Goal: Task Accomplishment & Management: Manage account settings

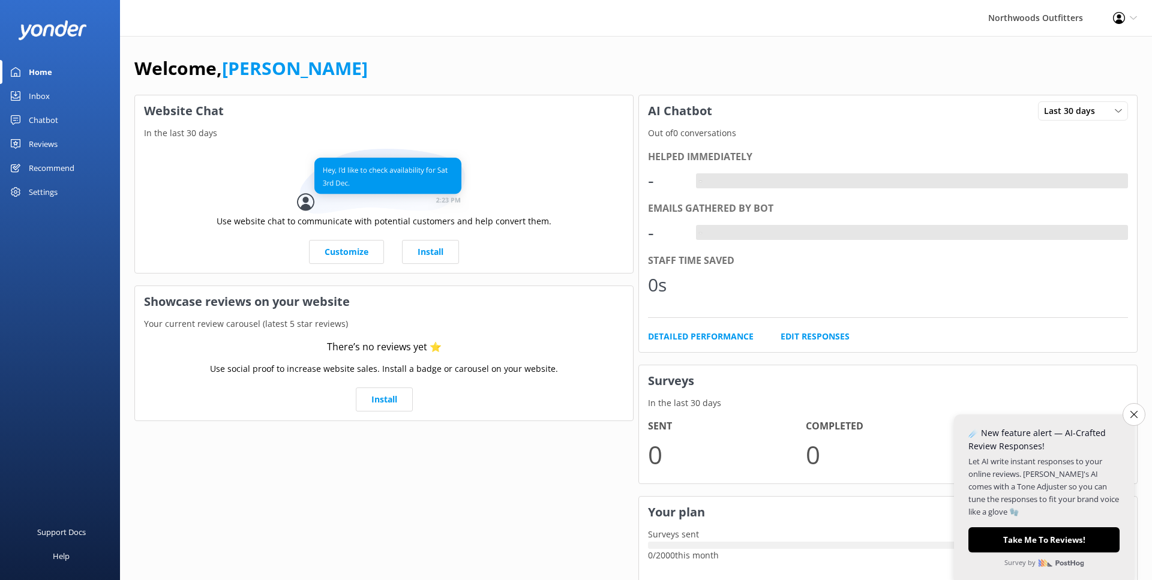
click at [37, 143] on div "Reviews" at bounding box center [43, 144] width 29 height 24
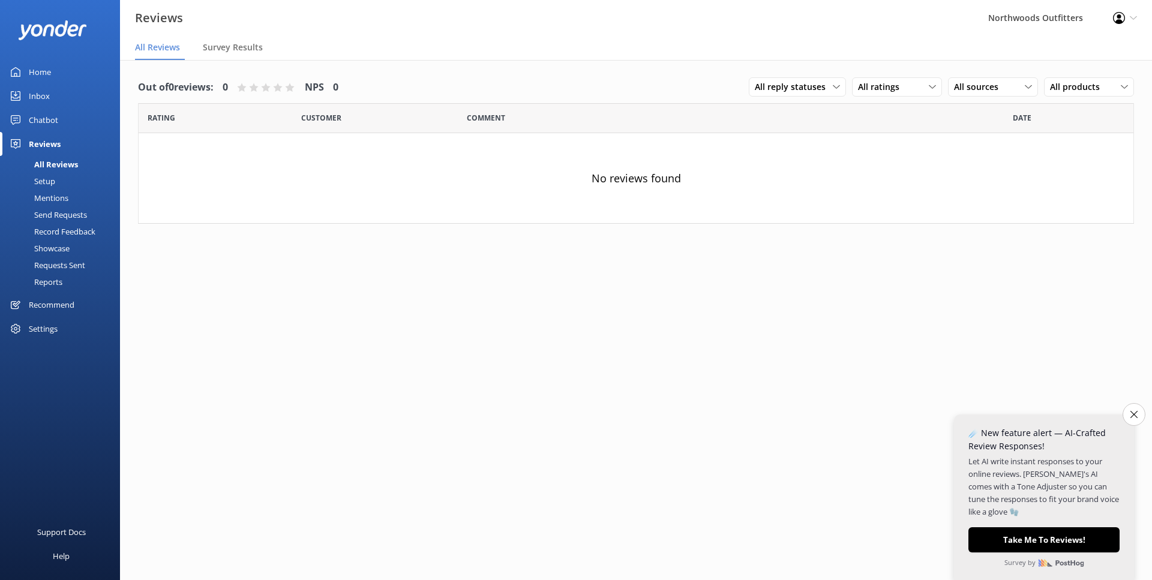
click at [45, 183] on div "Setup" at bounding box center [31, 181] width 48 height 17
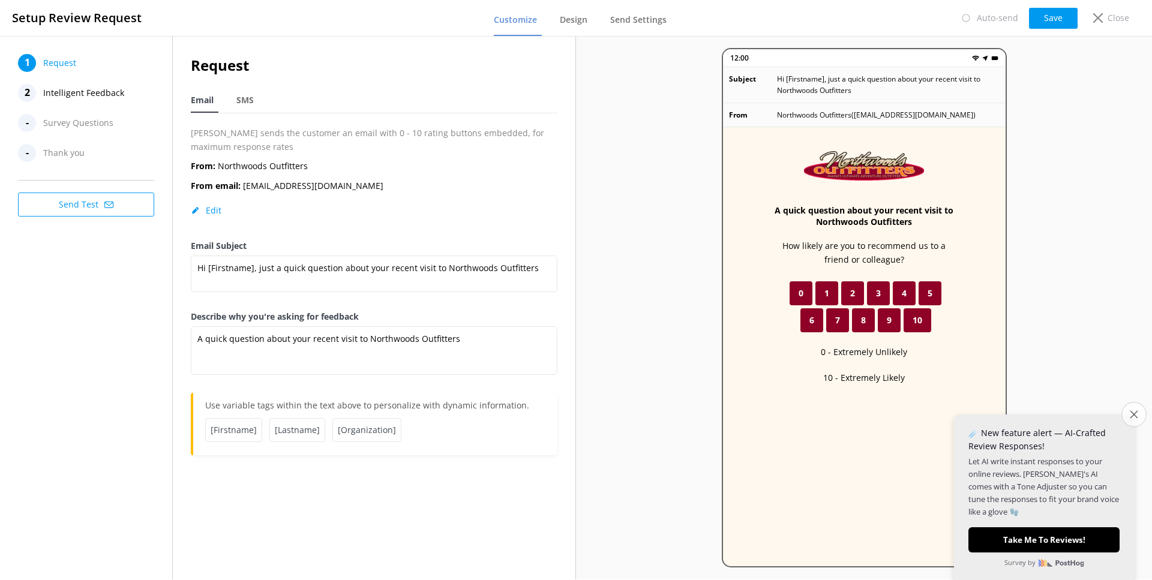
click at [1137, 418] on icon "Close survey" at bounding box center [1134, 414] width 8 height 8
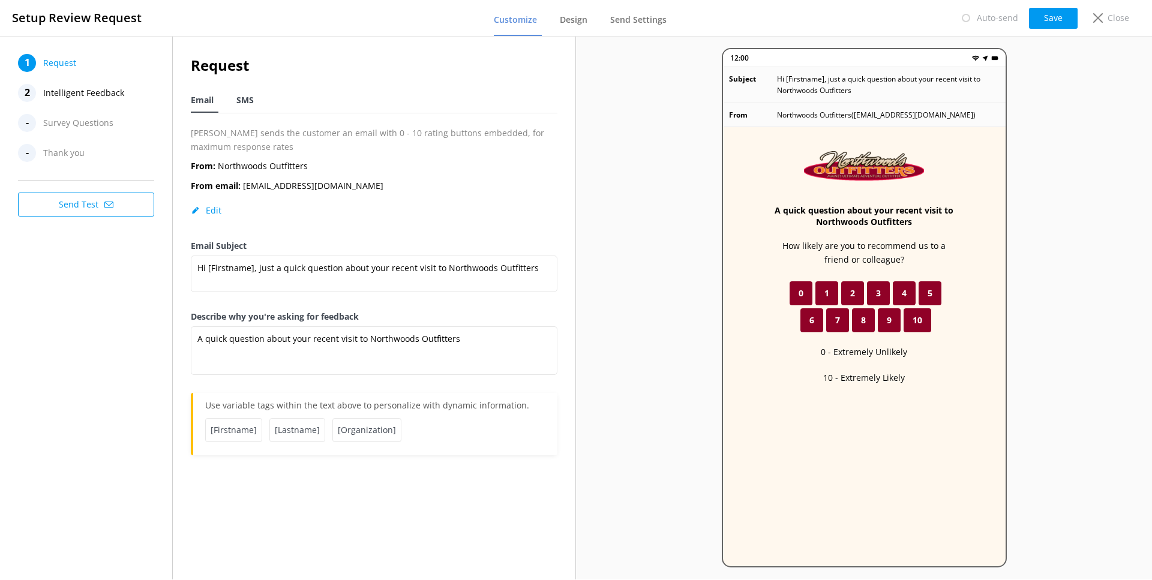
click at [244, 98] on span "SMS" at bounding box center [244, 100] width 17 height 12
type textarea "Hi [Firstname], thanks for visiting us at [Organization]. Just a quick follow u…"
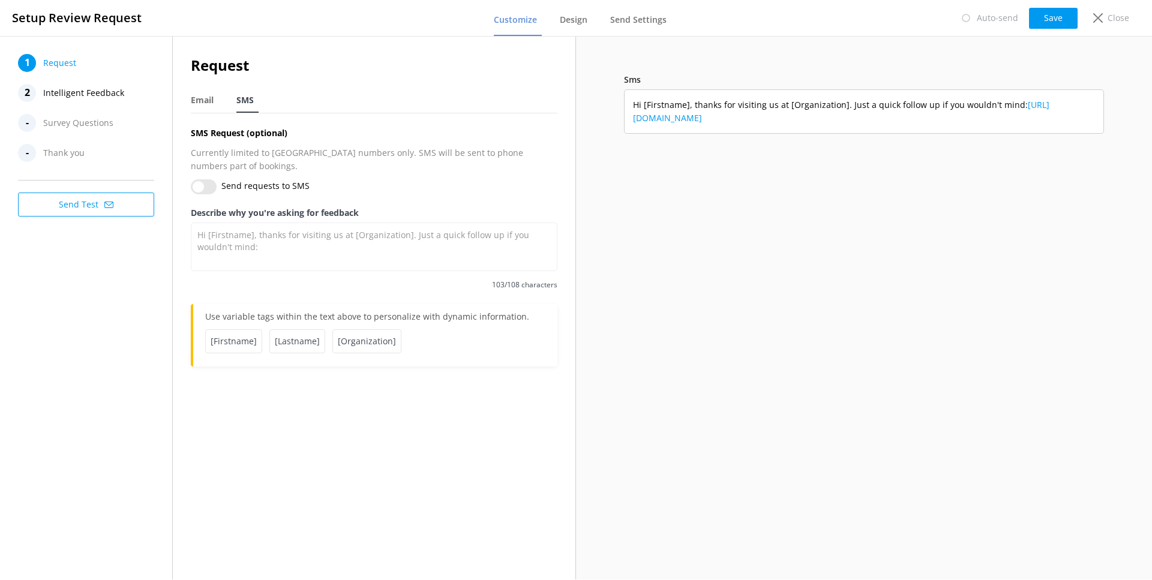
click at [202, 179] on input "Send requests to SMS" at bounding box center [204, 186] width 26 height 15
checkbox input "true"
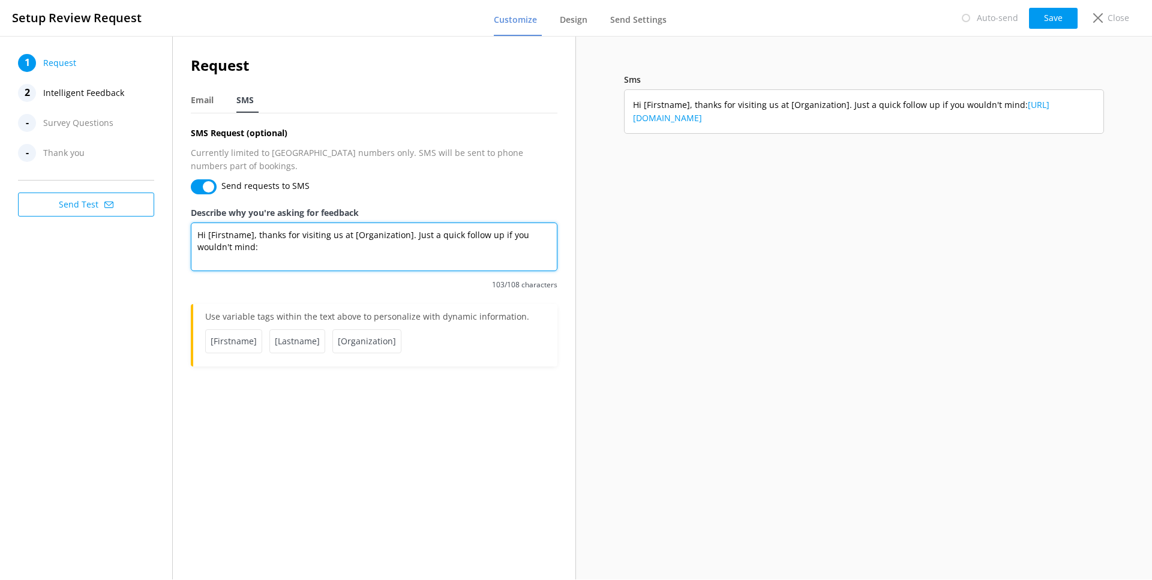
click at [525, 223] on textarea "Hi [Firstname], thanks for visiting us at [Organization]. Just a quick follow u…" at bounding box center [374, 247] width 367 height 49
click at [478, 223] on textarea "Hi [Firstname], thanks for visiting us at [Organization]. Just a quick follow u…" at bounding box center [374, 247] width 367 height 49
drag, startPoint x: 280, startPoint y: 232, endPoint x: 241, endPoint y: 233, distance: 38.4
click at [241, 233] on textarea "Hi [Firstname], thanks for visiting us at [Organization]. Just a quick follow-u…" at bounding box center [374, 247] width 367 height 49
type textarea "Hi [Firstname], thanks for visiting us at [Organization]. Just a quick follow-u…"
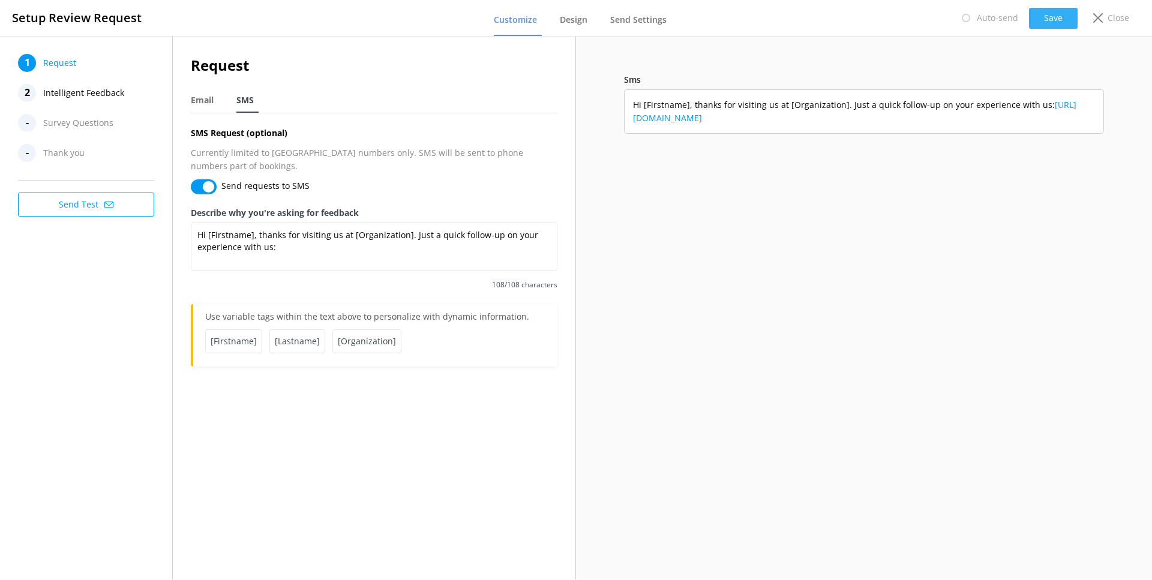
click at [1050, 17] on button "Save" at bounding box center [1053, 18] width 49 height 21
click at [574, 16] on span "Design" at bounding box center [574, 20] width 28 height 12
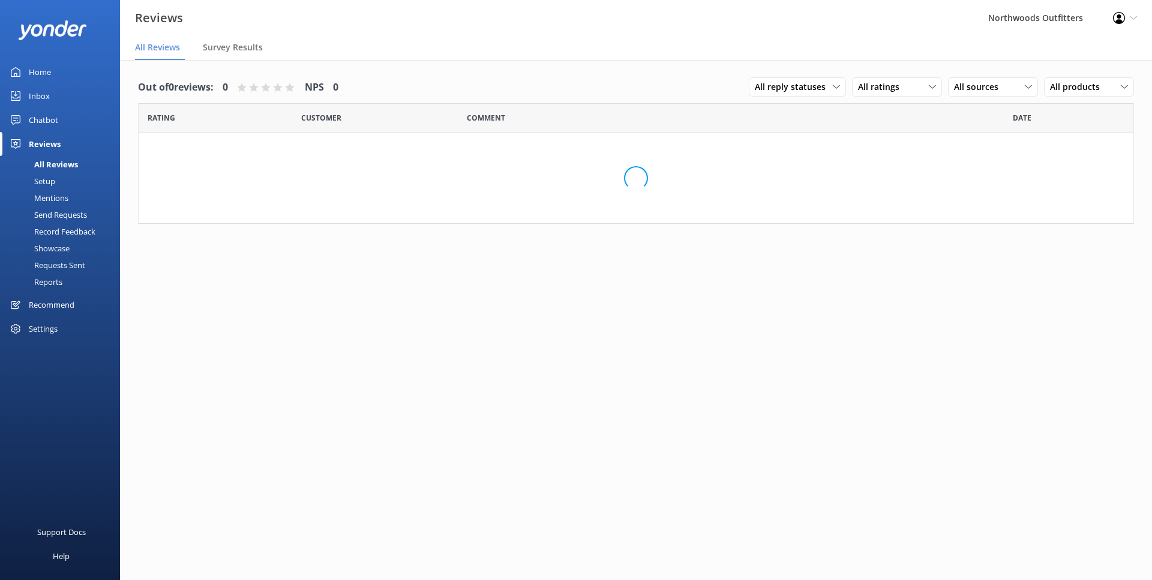
click at [44, 181] on div "Setup" at bounding box center [31, 181] width 48 height 17
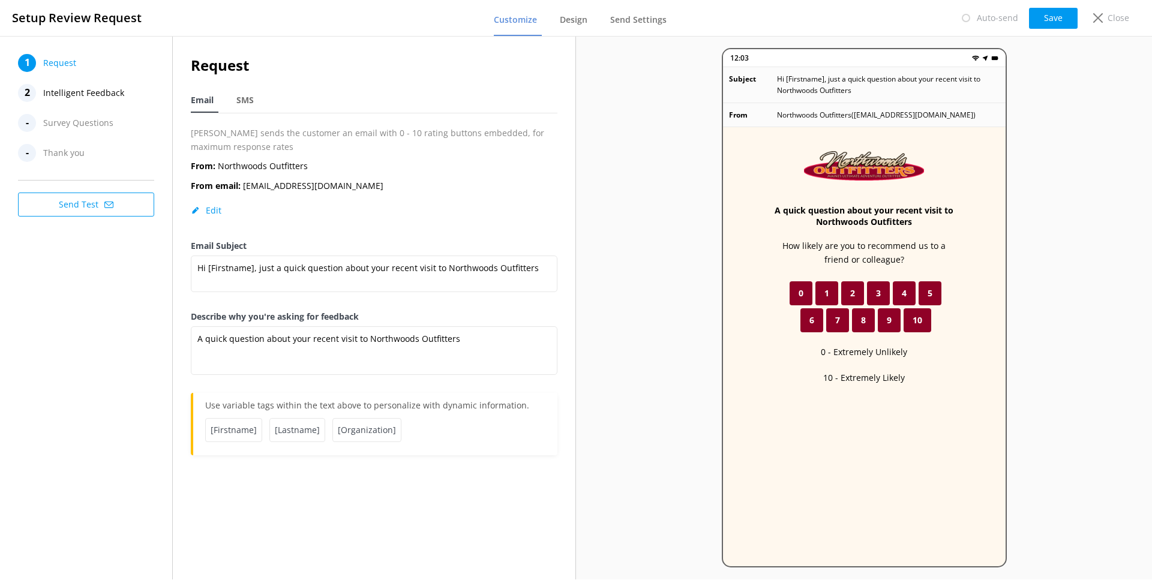
click at [67, 121] on span "Survey Questions" at bounding box center [78, 123] width 70 height 18
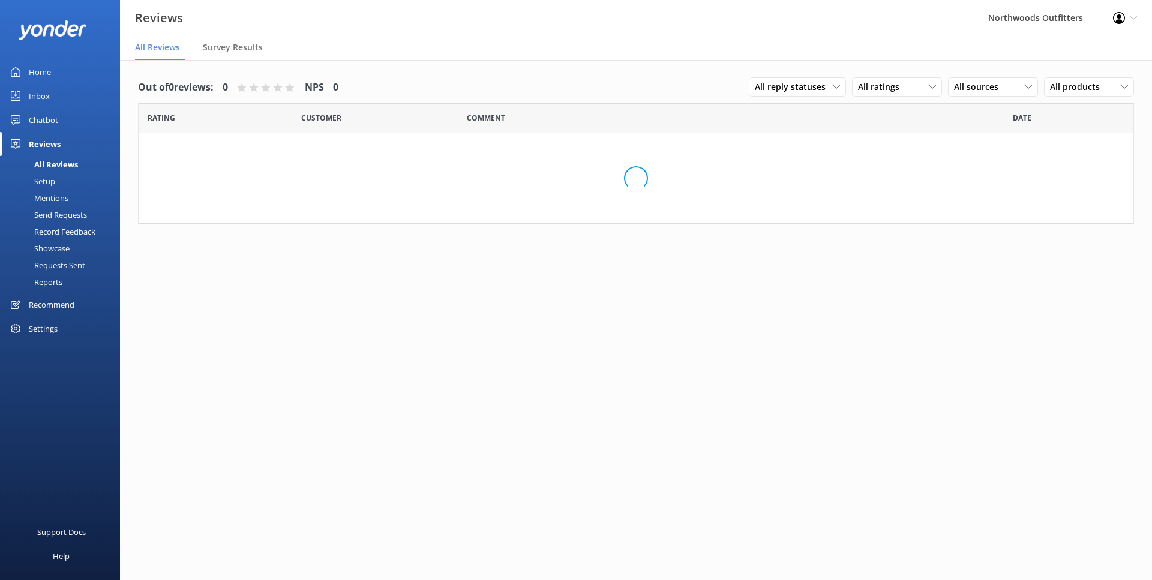
click at [45, 199] on div "Mentions" at bounding box center [37, 198] width 61 height 17
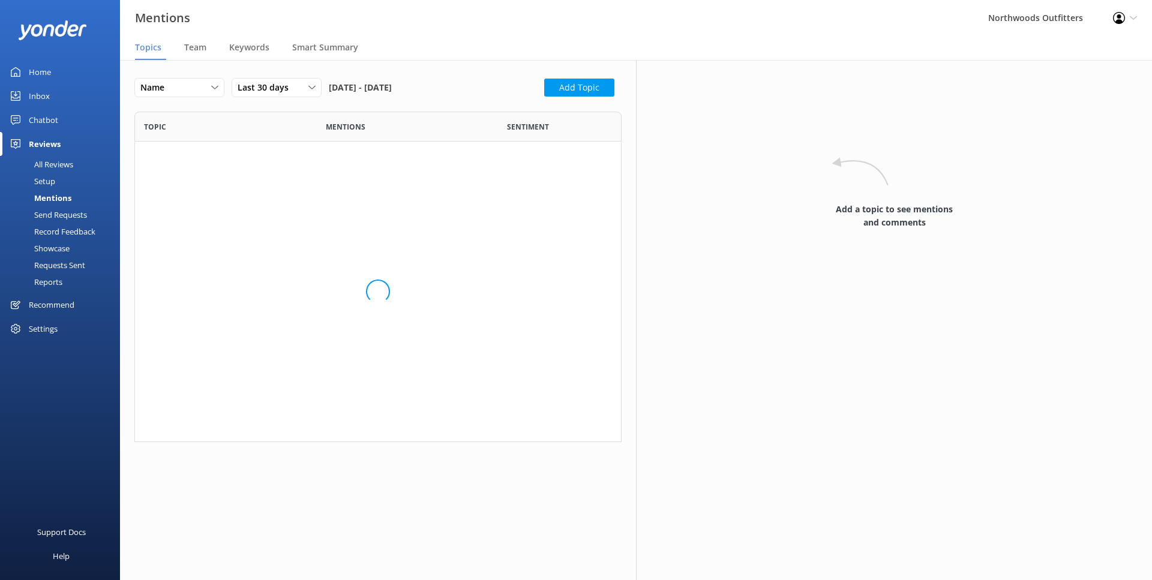
scroll to position [331, 487]
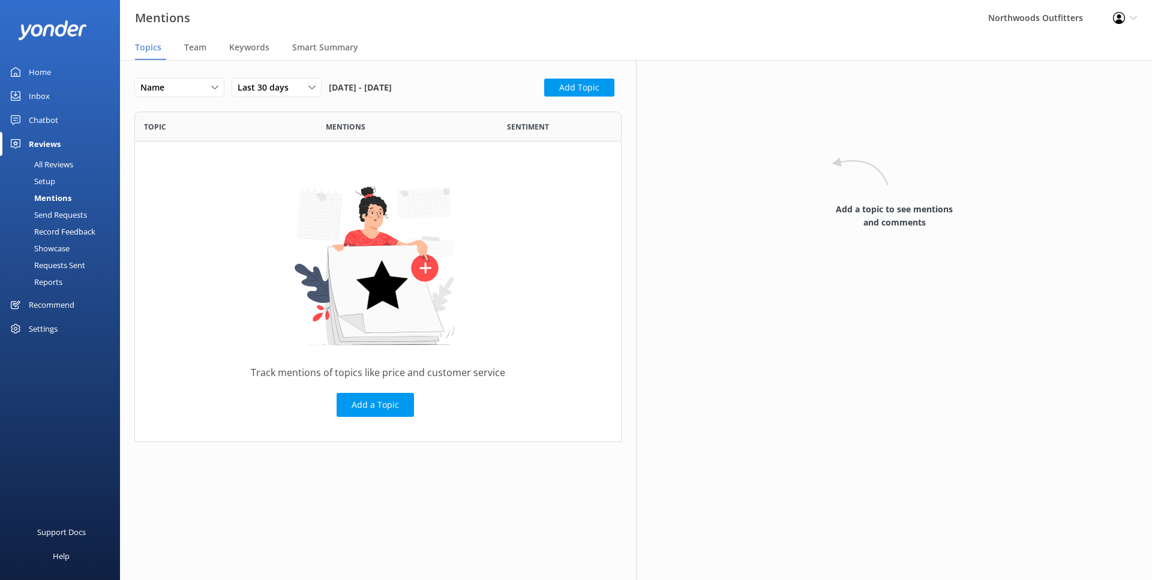
click at [46, 217] on div "Send Requests" at bounding box center [47, 214] width 80 height 17
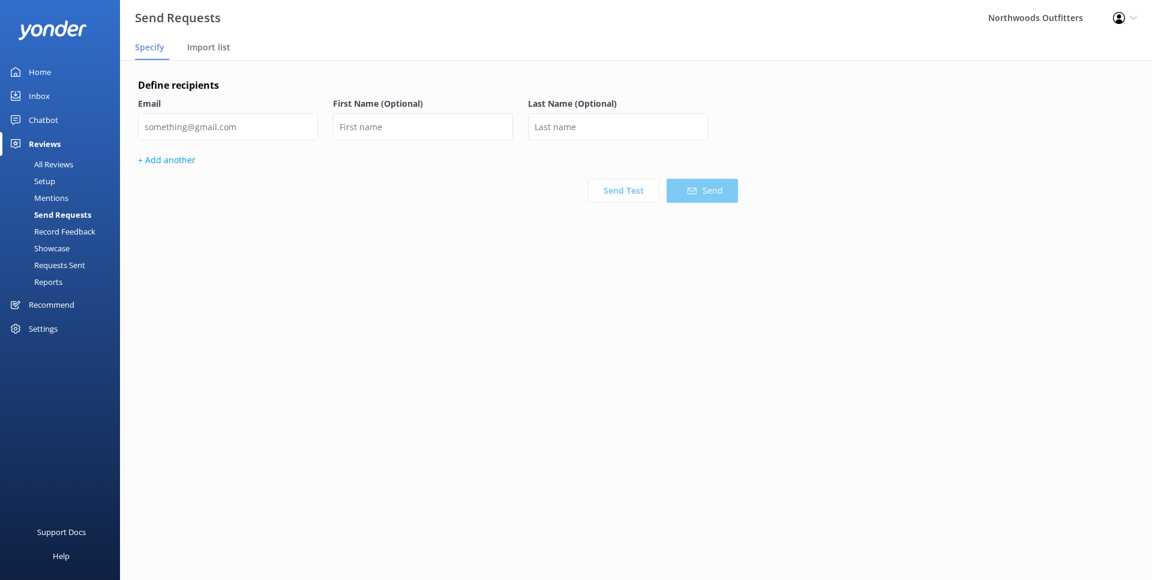
click at [43, 326] on div "Settings" at bounding box center [43, 329] width 29 height 24
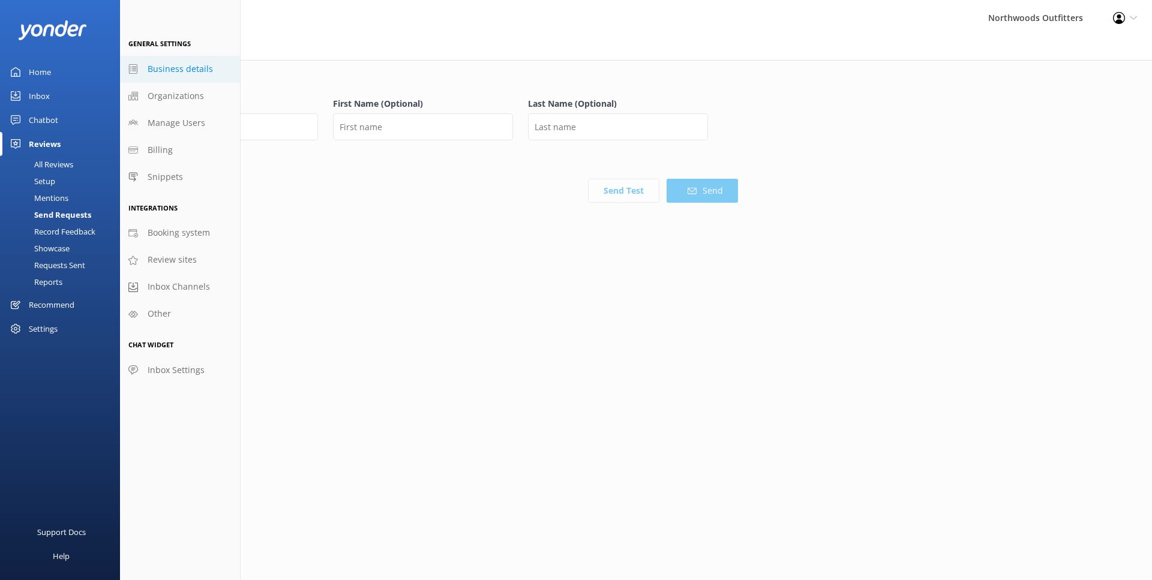
click at [163, 74] on span "Business details" at bounding box center [180, 68] width 65 height 13
select select "America/New_York"
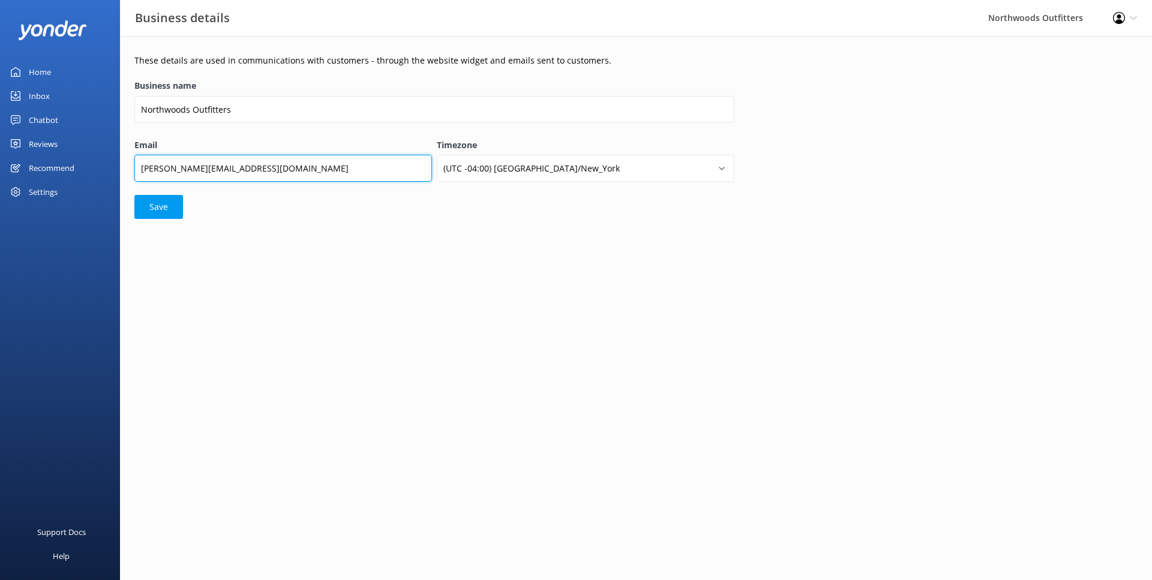
drag, startPoint x: 160, startPoint y: 169, endPoint x: 142, endPoint y: 169, distance: 18.0
click at [142, 169] on input "[PERSON_NAME][EMAIL_ADDRESS][DOMAIN_NAME]" at bounding box center [283, 168] width 298 height 27
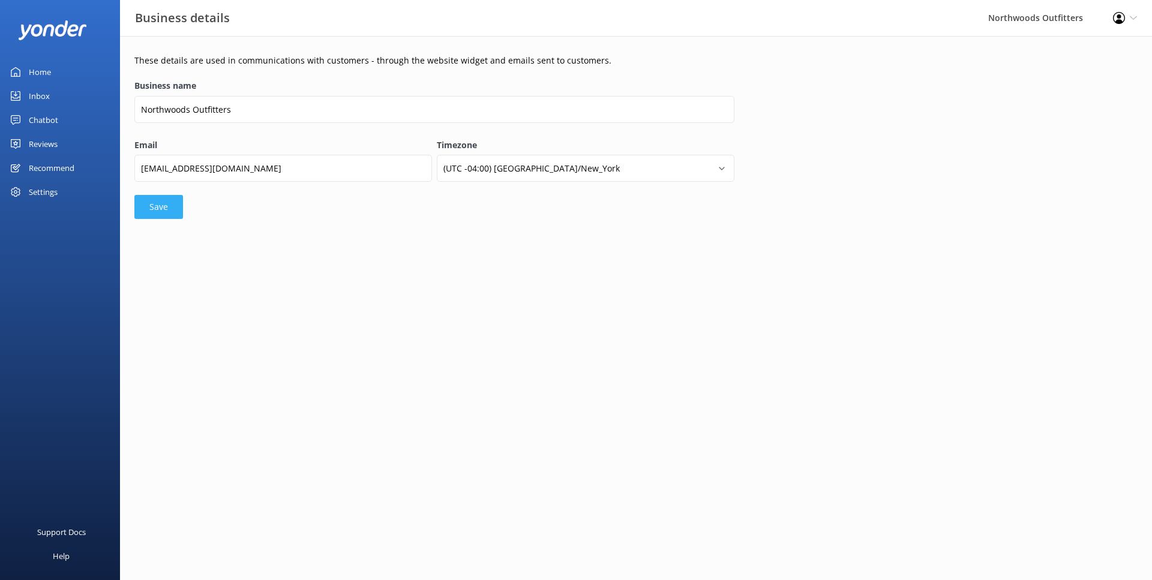
click at [146, 202] on button "Save" at bounding box center [158, 207] width 49 height 24
drag, startPoint x: 155, startPoint y: 167, endPoint x: 140, endPoint y: 167, distance: 15.6
click at [140, 167] on input "[EMAIL_ADDRESS][DOMAIN_NAME]" at bounding box center [283, 168] width 298 height 27
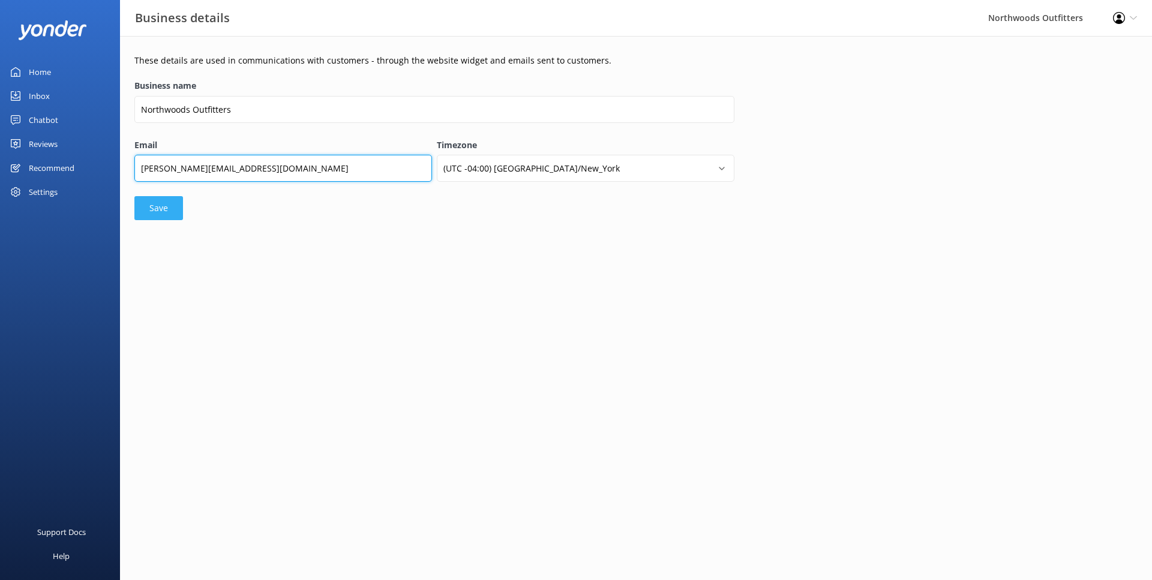
type input "[PERSON_NAME][EMAIL_ADDRESS][DOMAIN_NAME]"
click at [155, 206] on button "Save" at bounding box center [158, 208] width 49 height 24
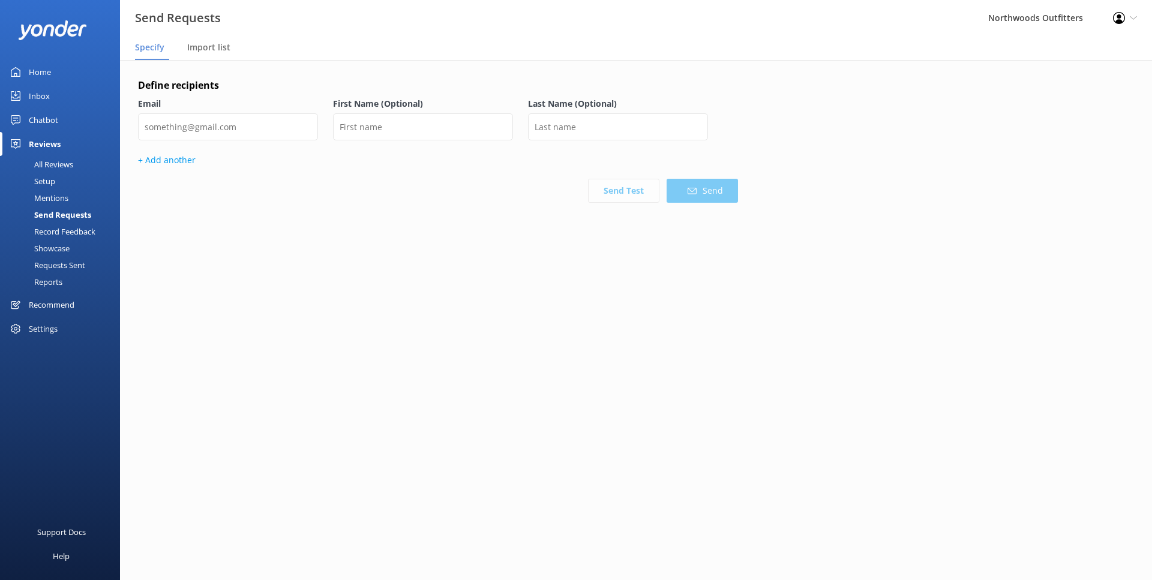
click at [43, 328] on div "Settings" at bounding box center [43, 329] width 29 height 24
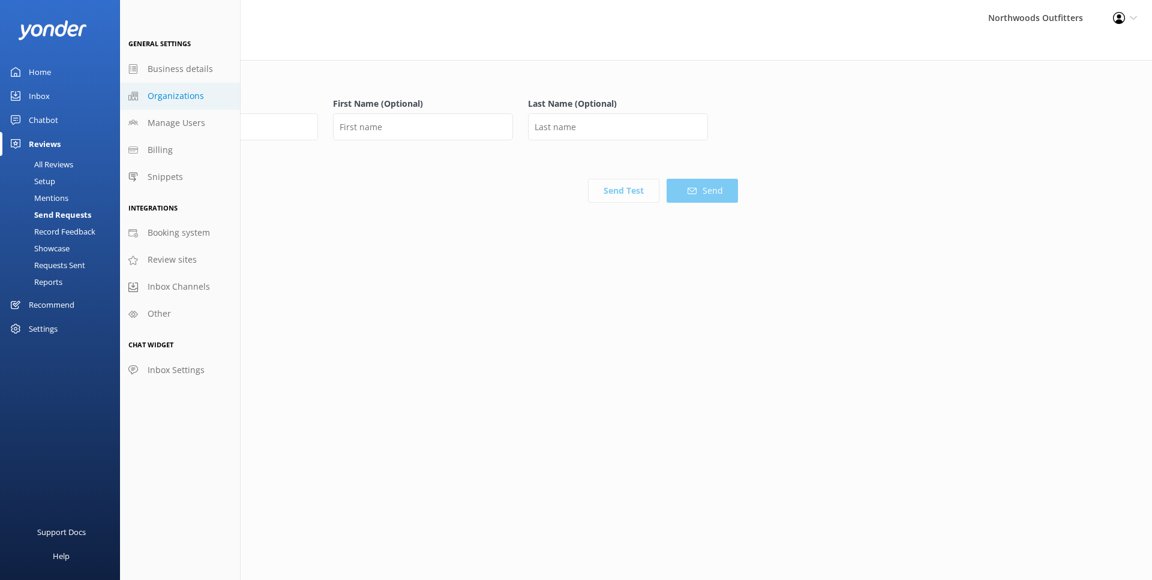
click at [164, 94] on span "Organizations" at bounding box center [176, 95] width 56 height 13
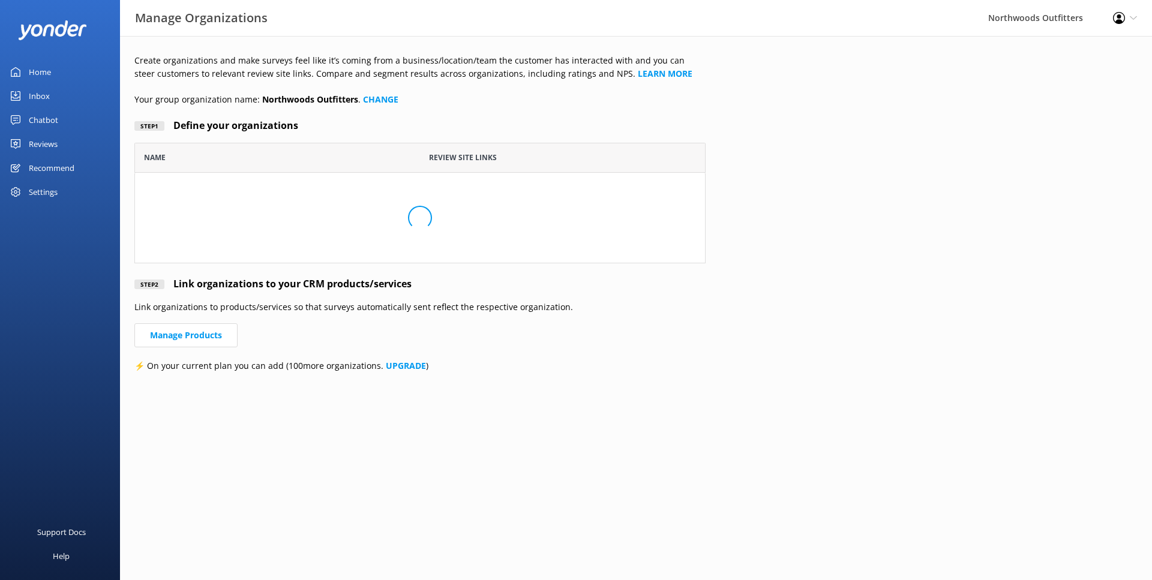
scroll to position [121, 571]
click at [406, 229] on button "Add Organization" at bounding box center [420, 230] width 104 height 24
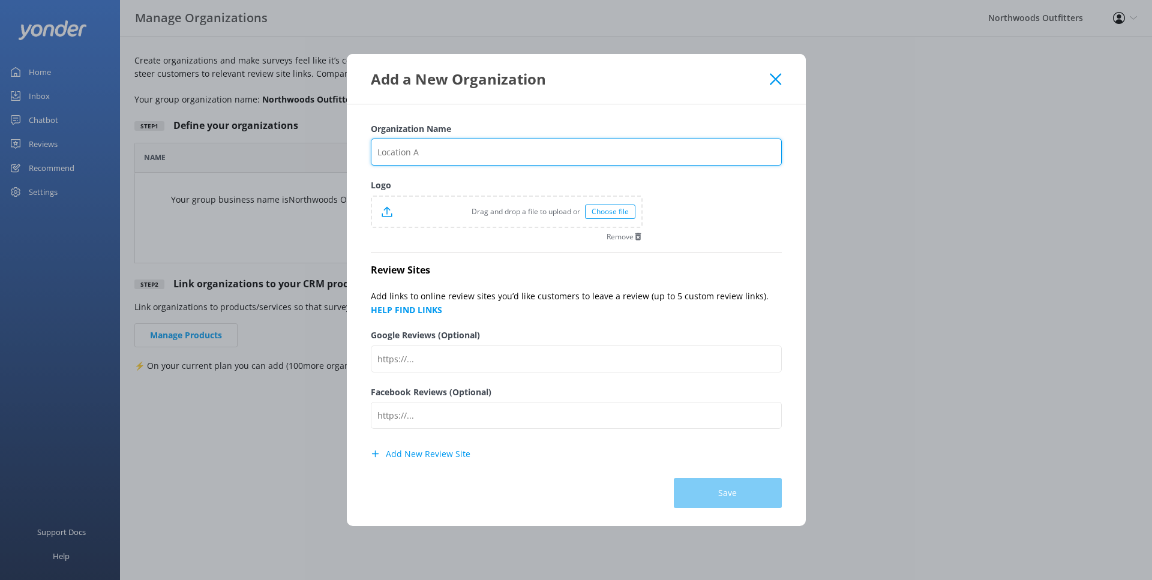
click at [434, 155] on input "Organization Name" at bounding box center [576, 152] width 411 height 27
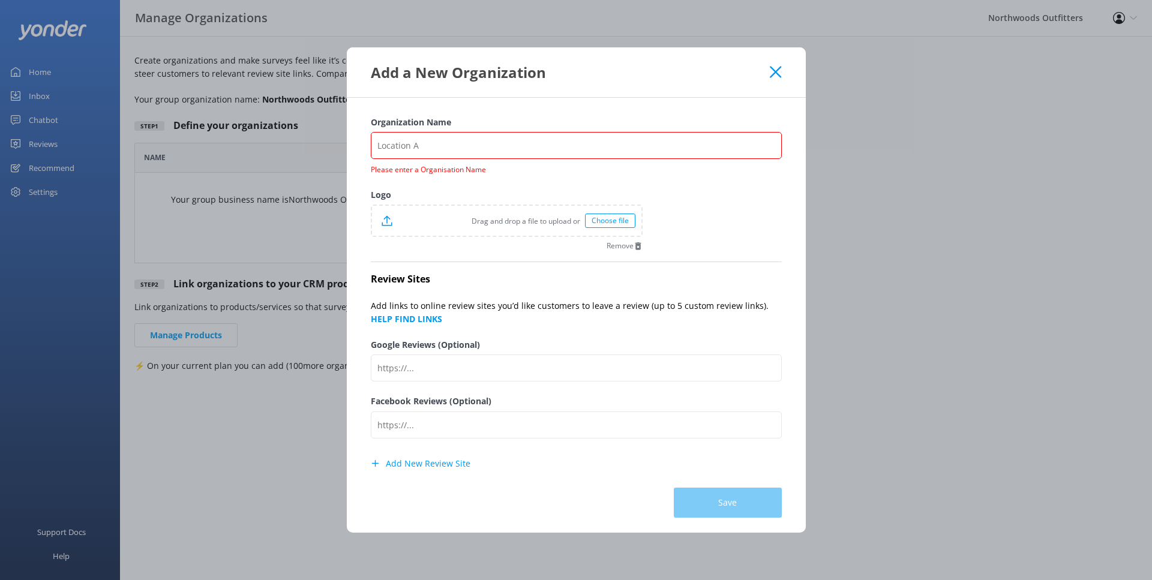
click at [773, 78] on icon at bounding box center [775, 72] width 11 height 12
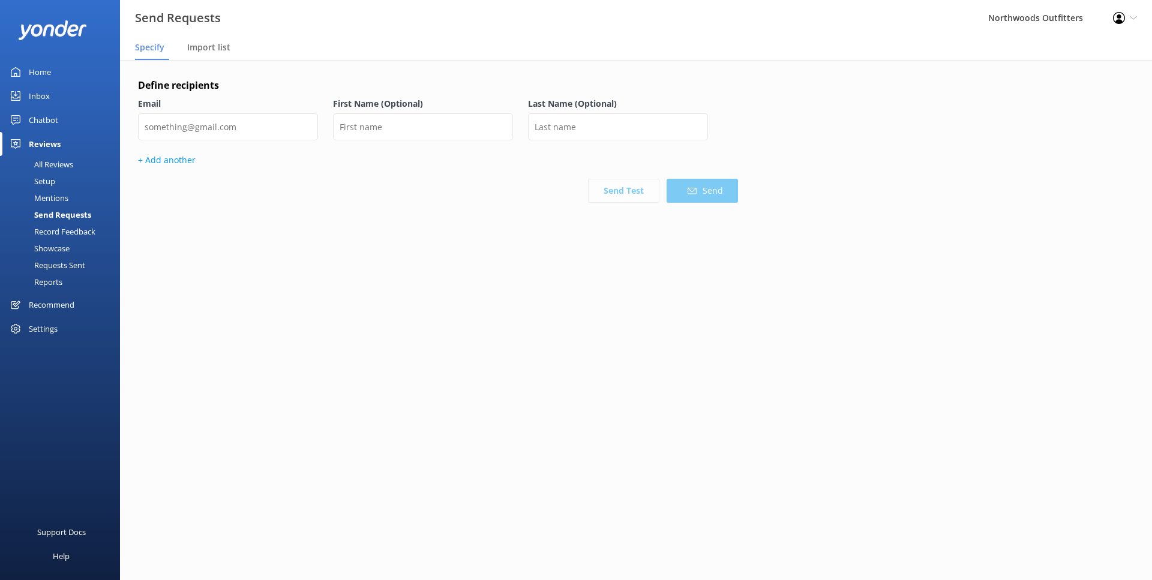
click at [41, 327] on div "Settings" at bounding box center [43, 329] width 29 height 24
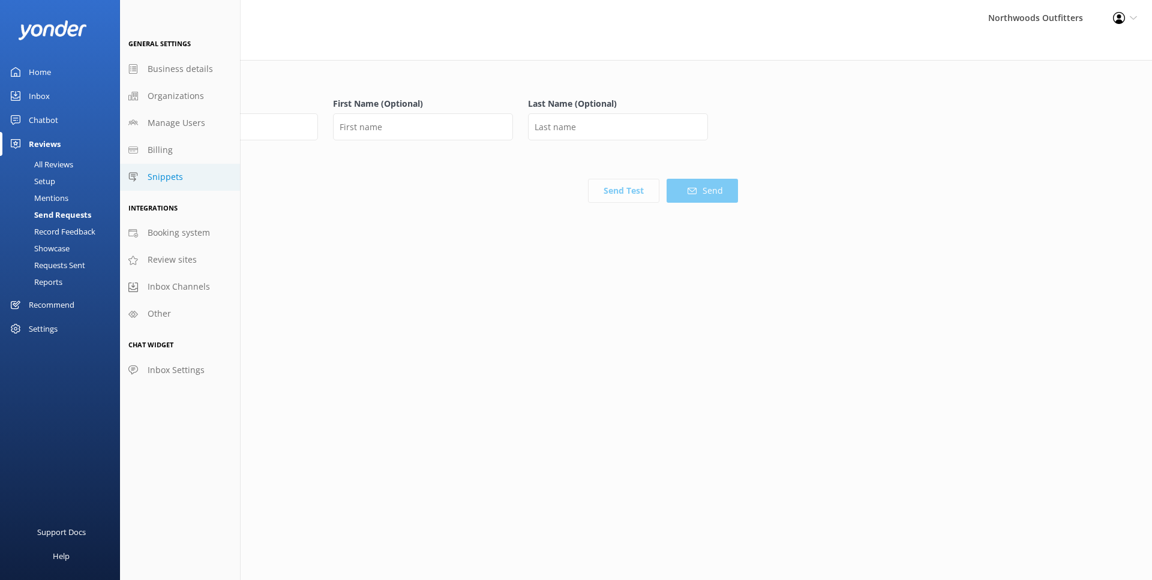
click at [153, 173] on span "Snippets" at bounding box center [165, 176] width 35 height 13
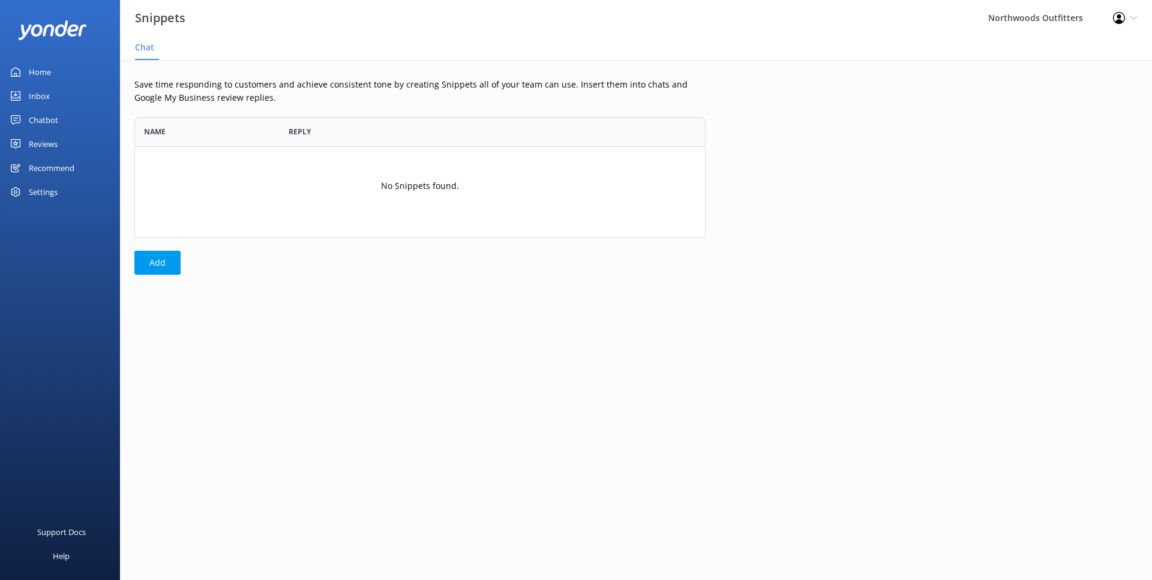
click at [45, 188] on div "Settings" at bounding box center [43, 192] width 29 height 24
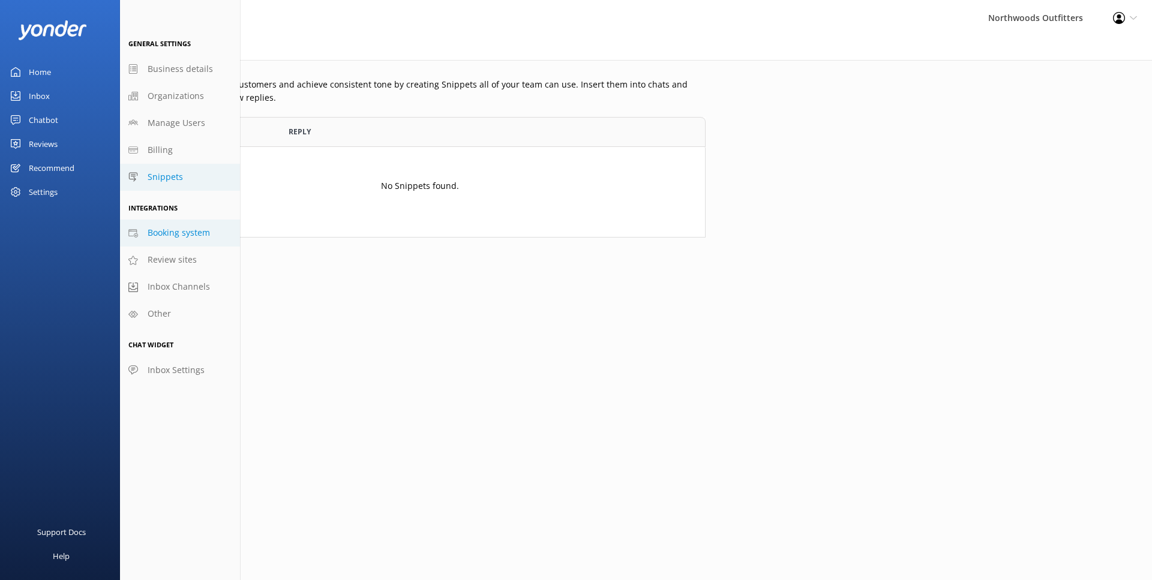
click at [154, 233] on span "Booking system" at bounding box center [179, 232] width 62 height 13
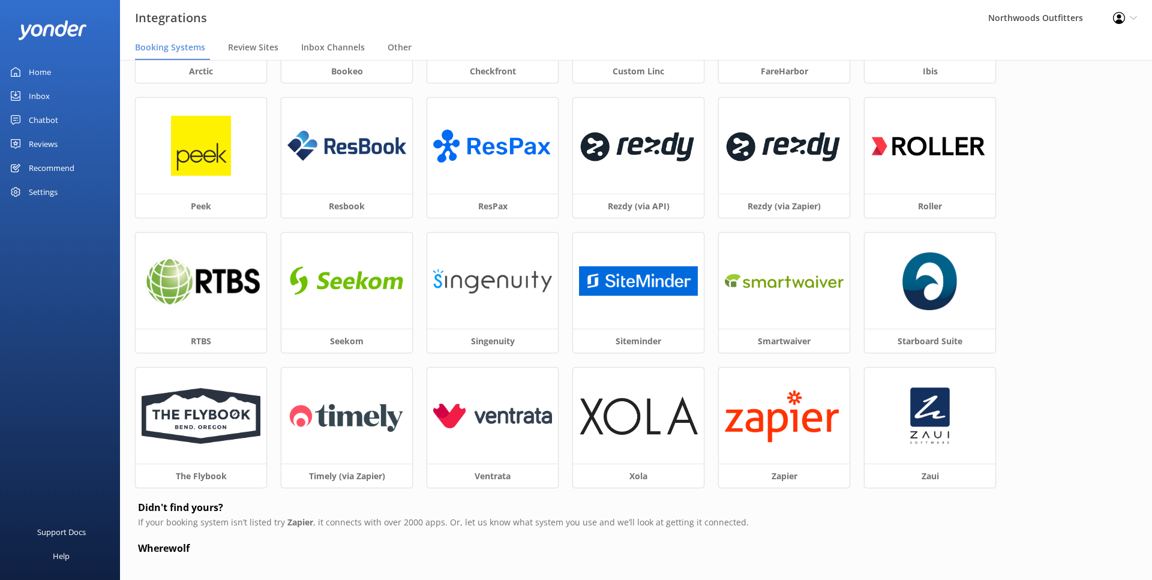
scroll to position [137, 0]
click at [199, 416] on img at bounding box center [201, 417] width 119 height 56
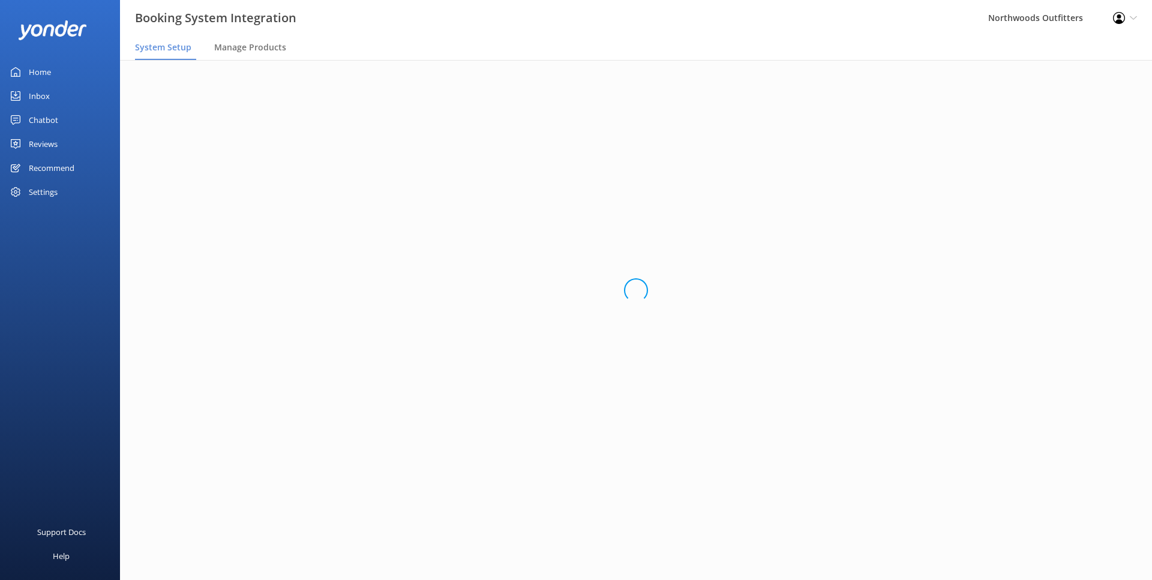
scroll to position [0, 0]
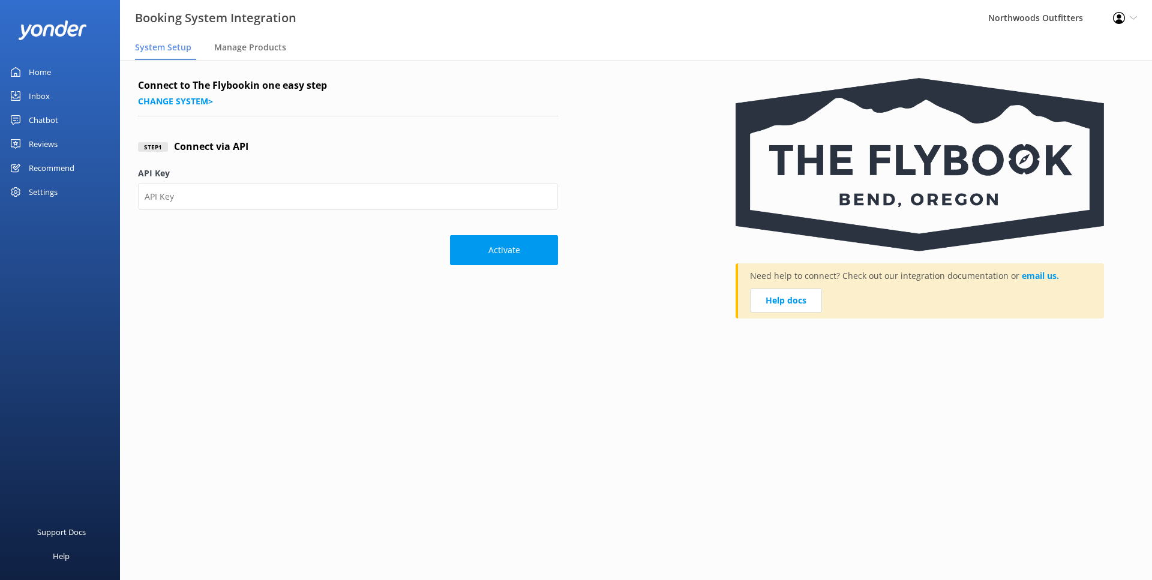
click at [38, 193] on div "Settings" at bounding box center [43, 192] width 29 height 24
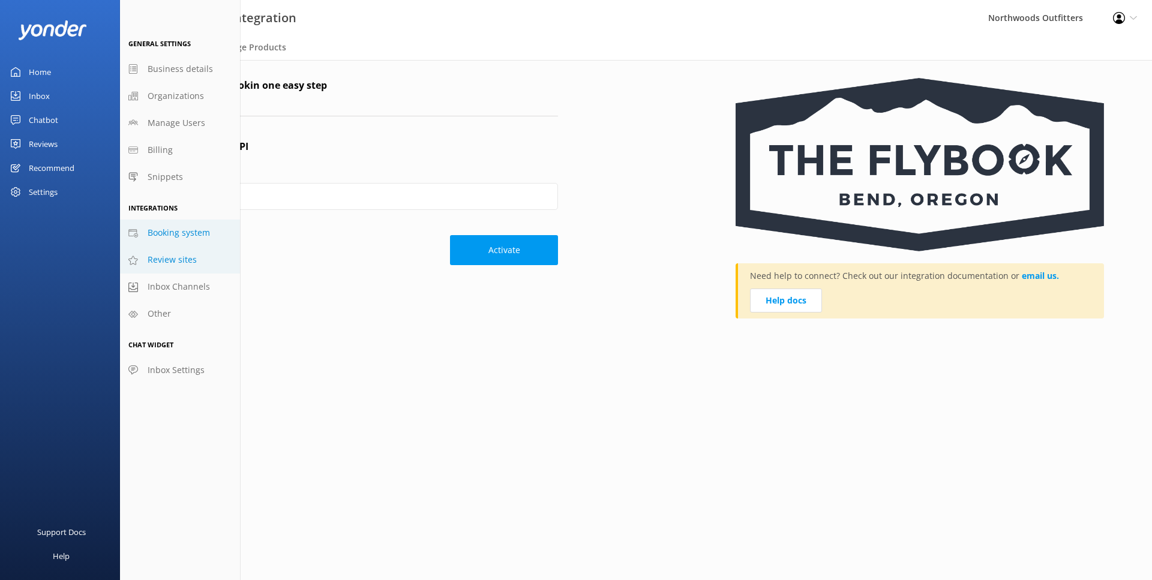
click at [178, 257] on span "Review sites" at bounding box center [172, 259] width 49 height 13
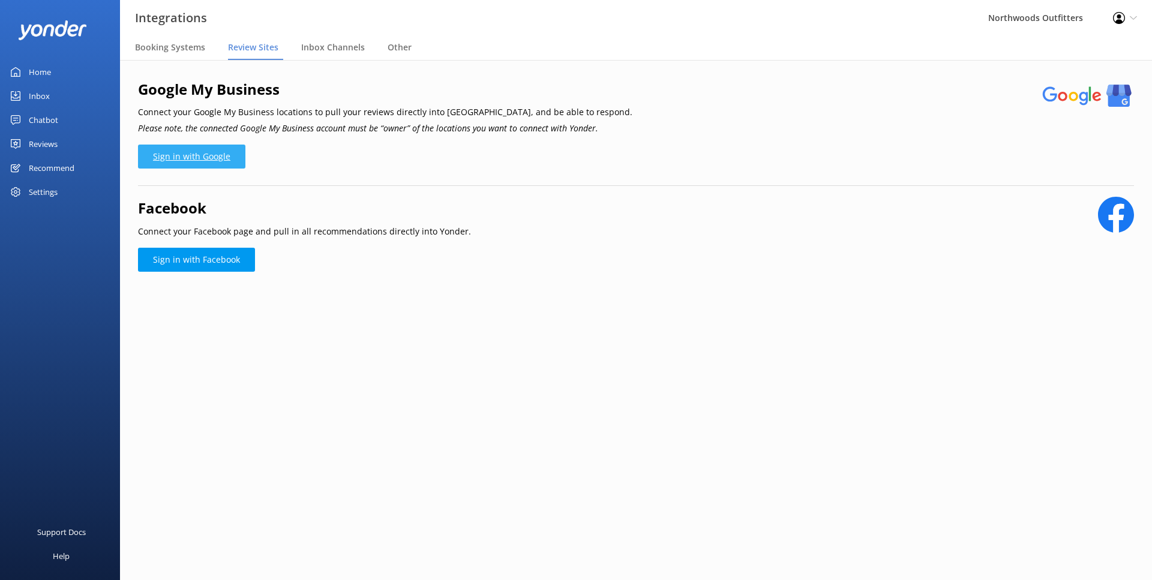
click at [188, 154] on link "Sign in with Google" at bounding box center [191, 157] width 107 height 24
